Goal: Transaction & Acquisition: Book appointment/travel/reservation

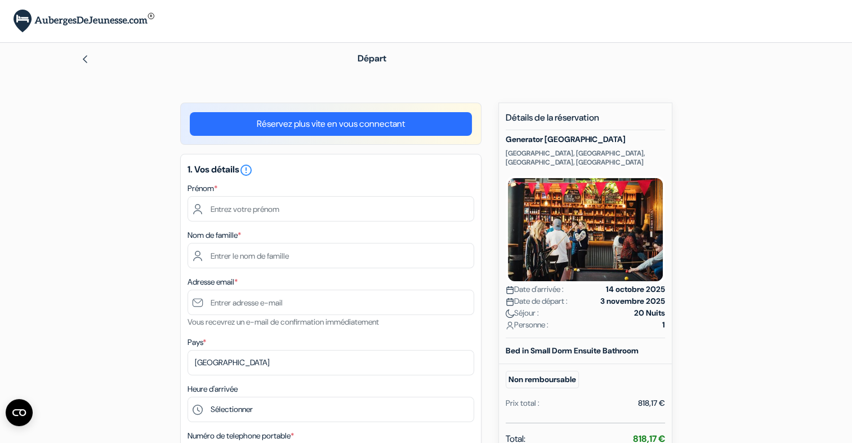
click at [275, 125] on link "Réservez plus vite en vous connectant" at bounding box center [331, 124] width 282 height 24
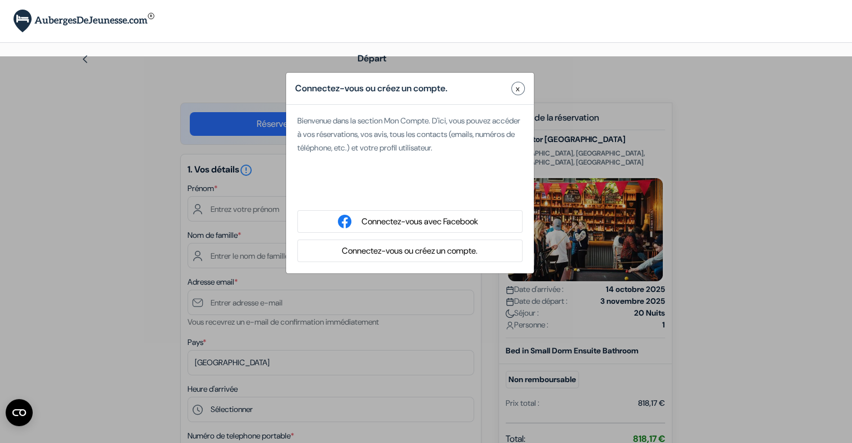
type input "Matteo"
type input "Bourreau"
type input "bourreaumatteo@gmail.com"
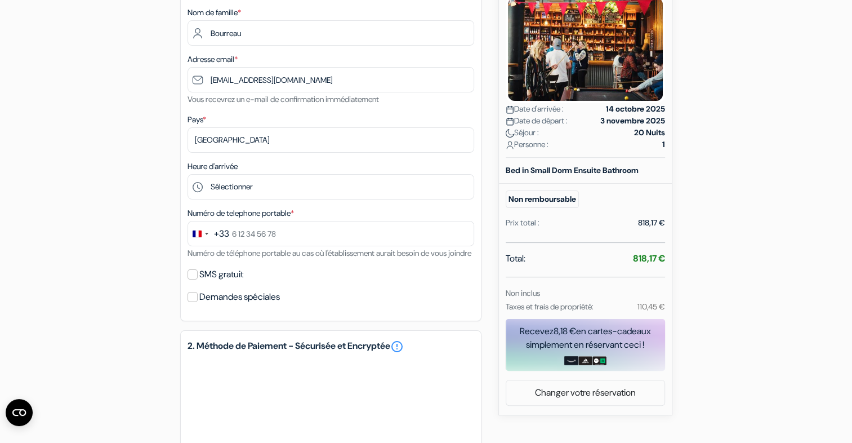
scroll to position [200, 0]
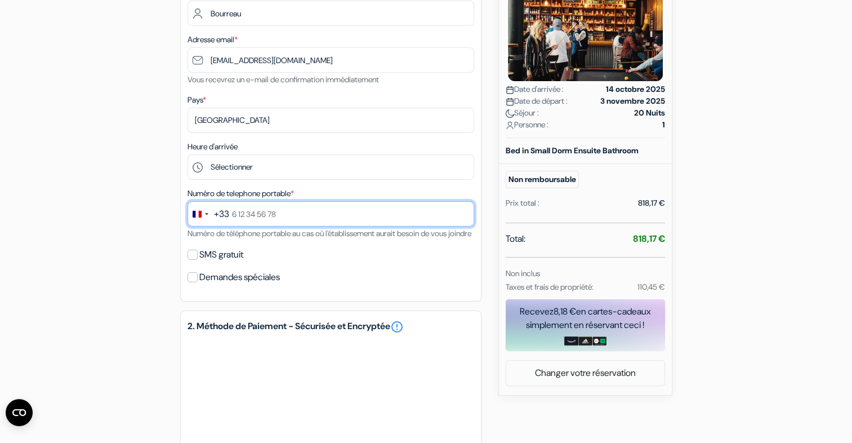
click at [268, 215] on input "text" at bounding box center [331, 213] width 287 height 25
click at [235, 216] on input "0768819335" at bounding box center [331, 213] width 287 height 25
type input "7 68 81 93 35"
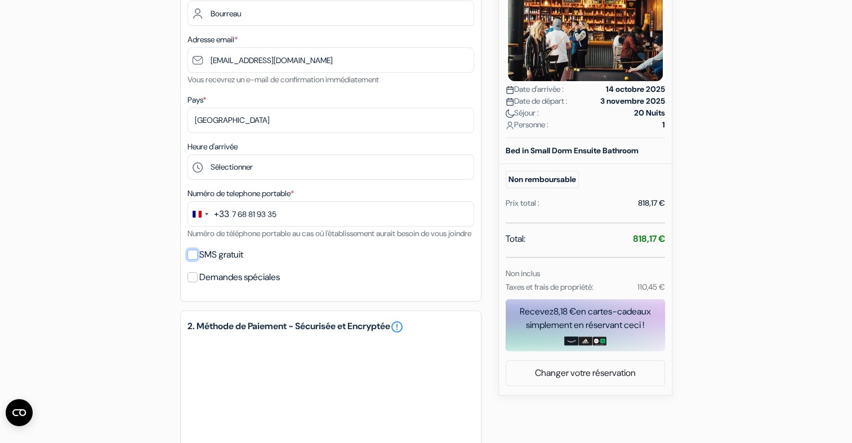
click at [195, 260] on input "SMS gratuit" at bounding box center [193, 255] width 10 height 10
checkbox input "true"
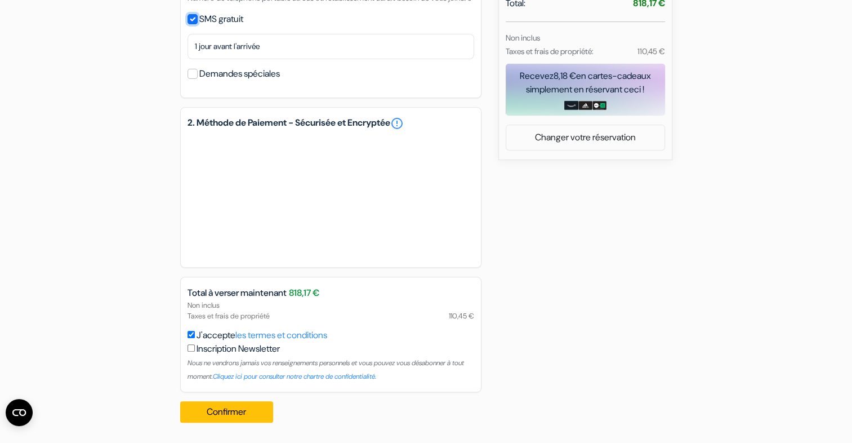
scroll to position [449, 0]
